Goal: Task Accomplishment & Management: Manage account settings

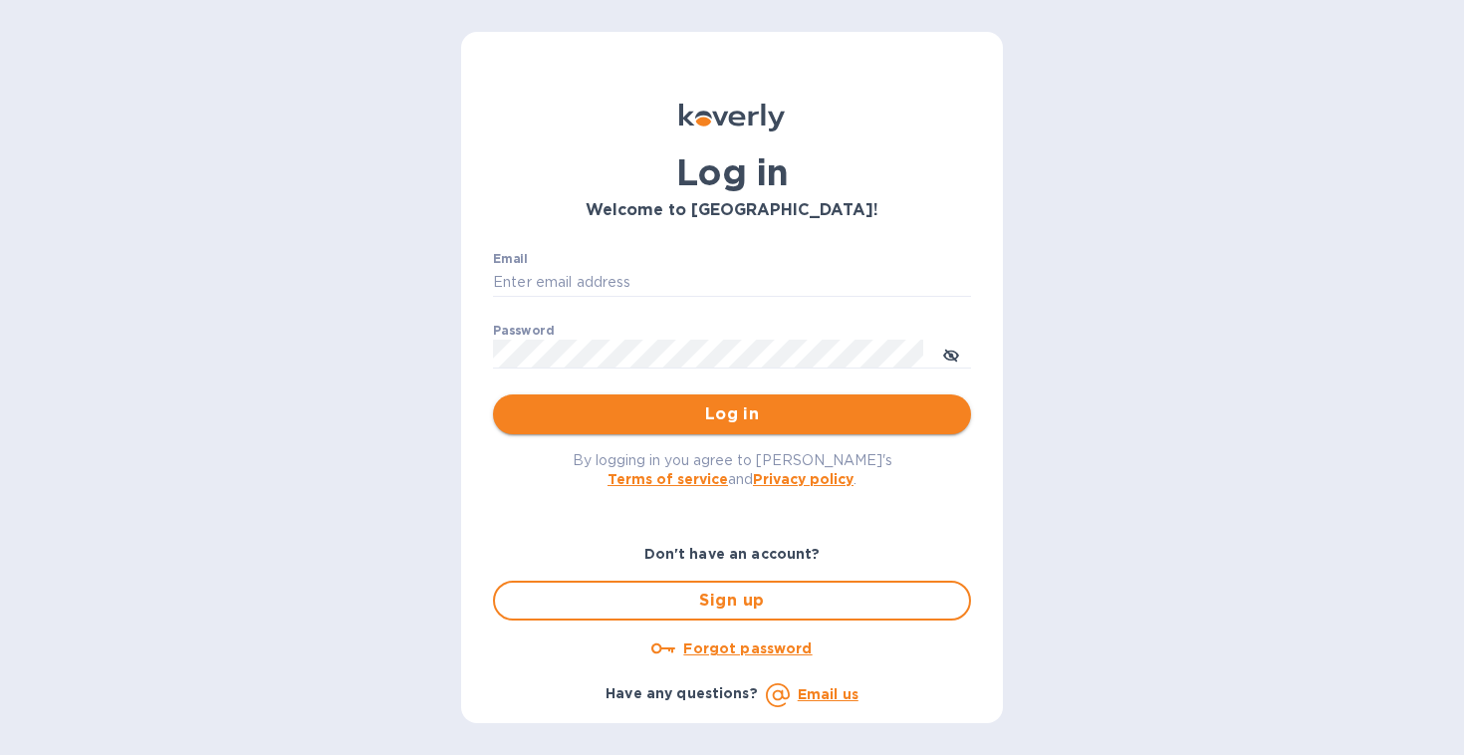
type input "ap@justrytfoods.com"
click at [644, 410] on span "Log in" at bounding box center [732, 414] width 446 height 24
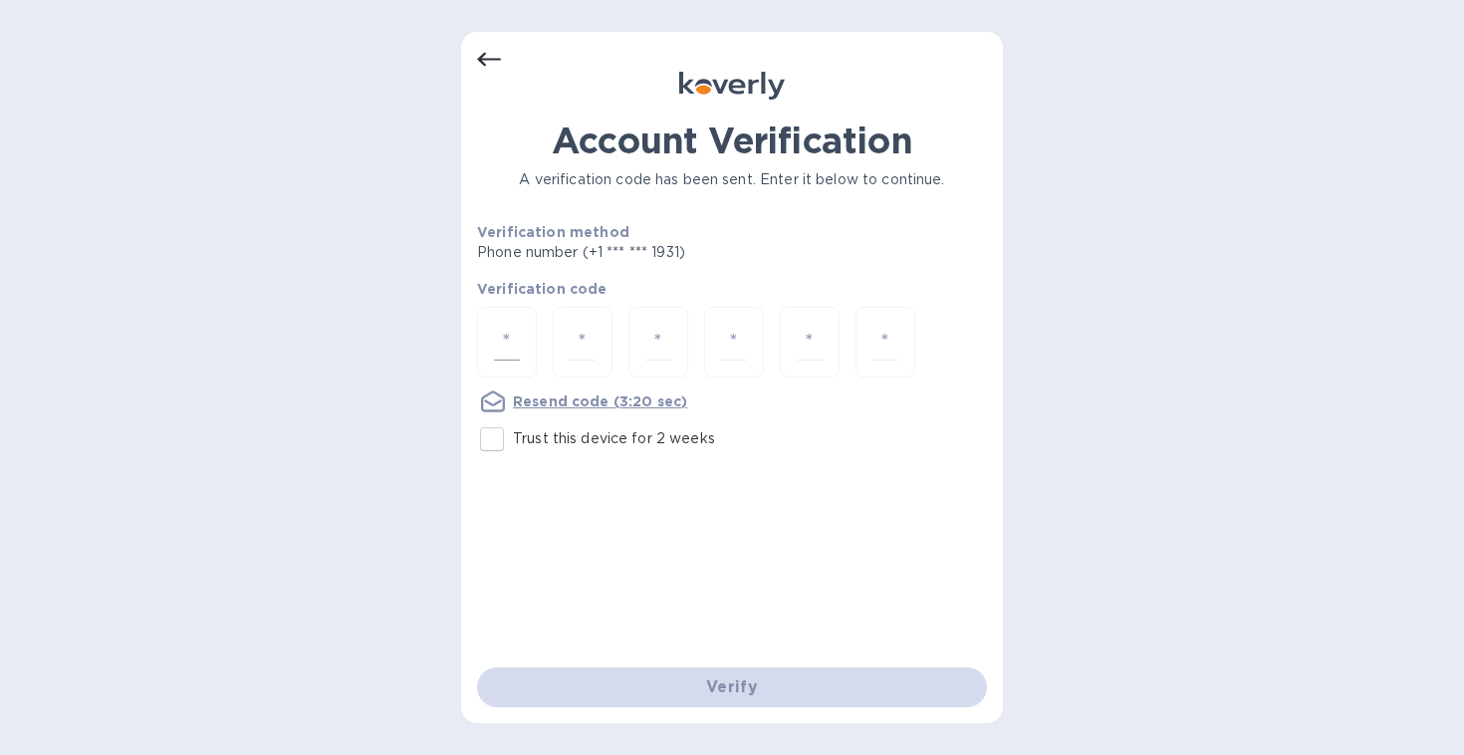
click at [506, 344] on input "number" at bounding box center [507, 342] width 26 height 37
type input "9"
type input "7"
type input "4"
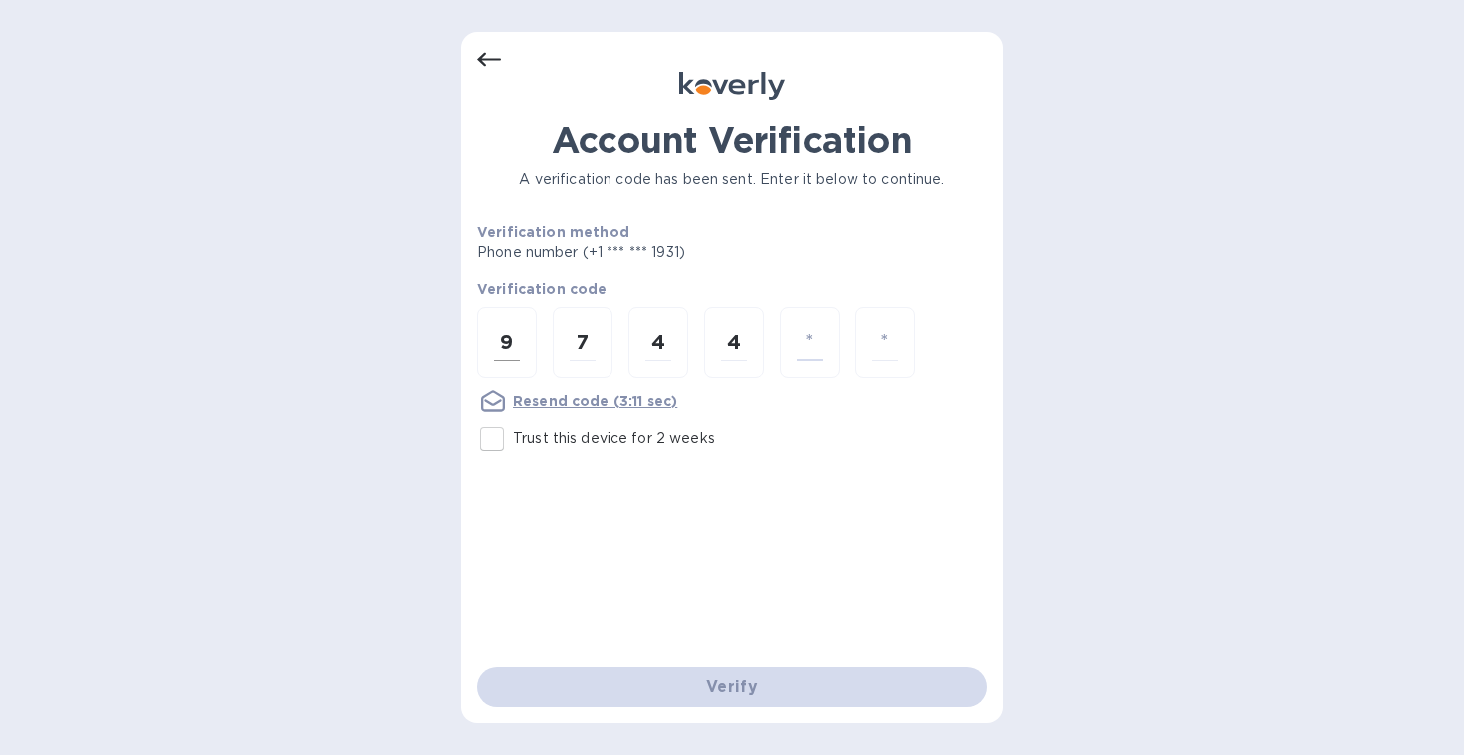
type input "9"
type input "5"
